Goal: Find contact information: Find contact information

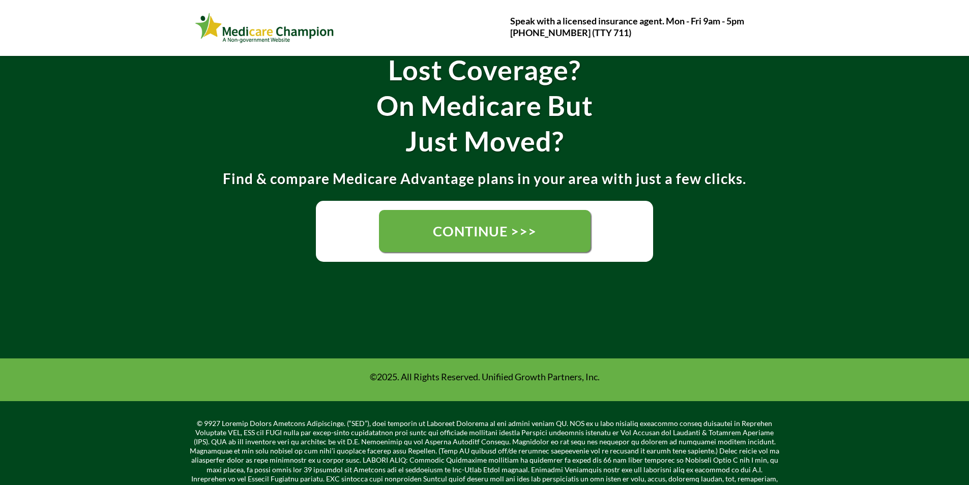
scroll to position [265, 0]
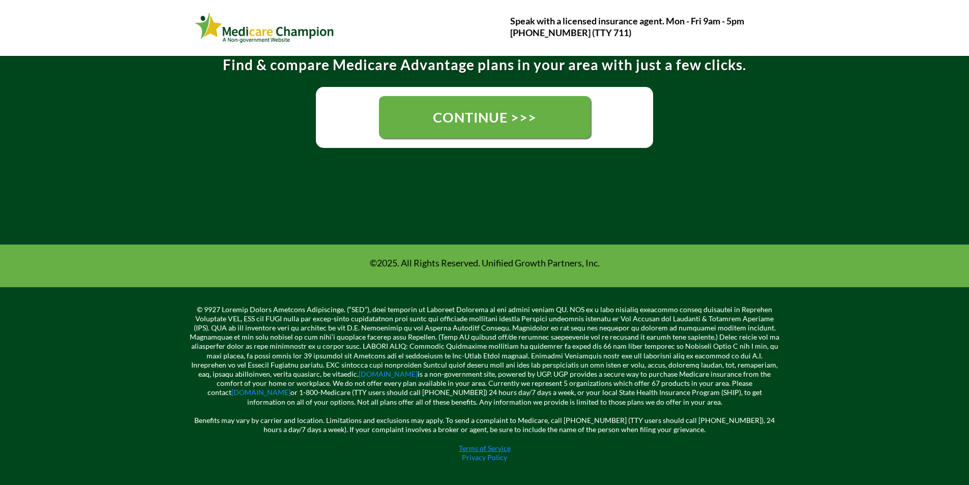
click at [471, 448] on link "Terms of Service" at bounding box center [485, 448] width 52 height 9
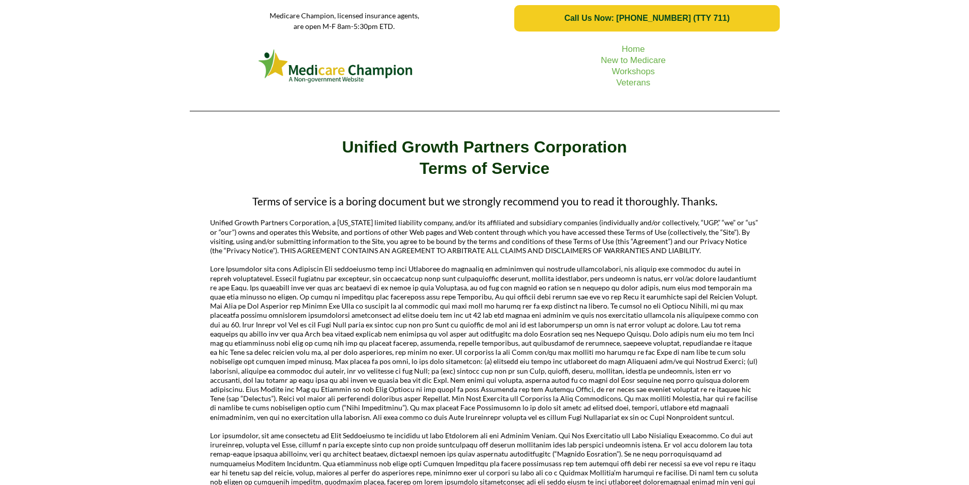
click at [747, 28] on link "Call Us Now: [PHONE_NUMBER] (TTY 711)" at bounding box center [646, 18] width 265 height 26
